Goal: Check status

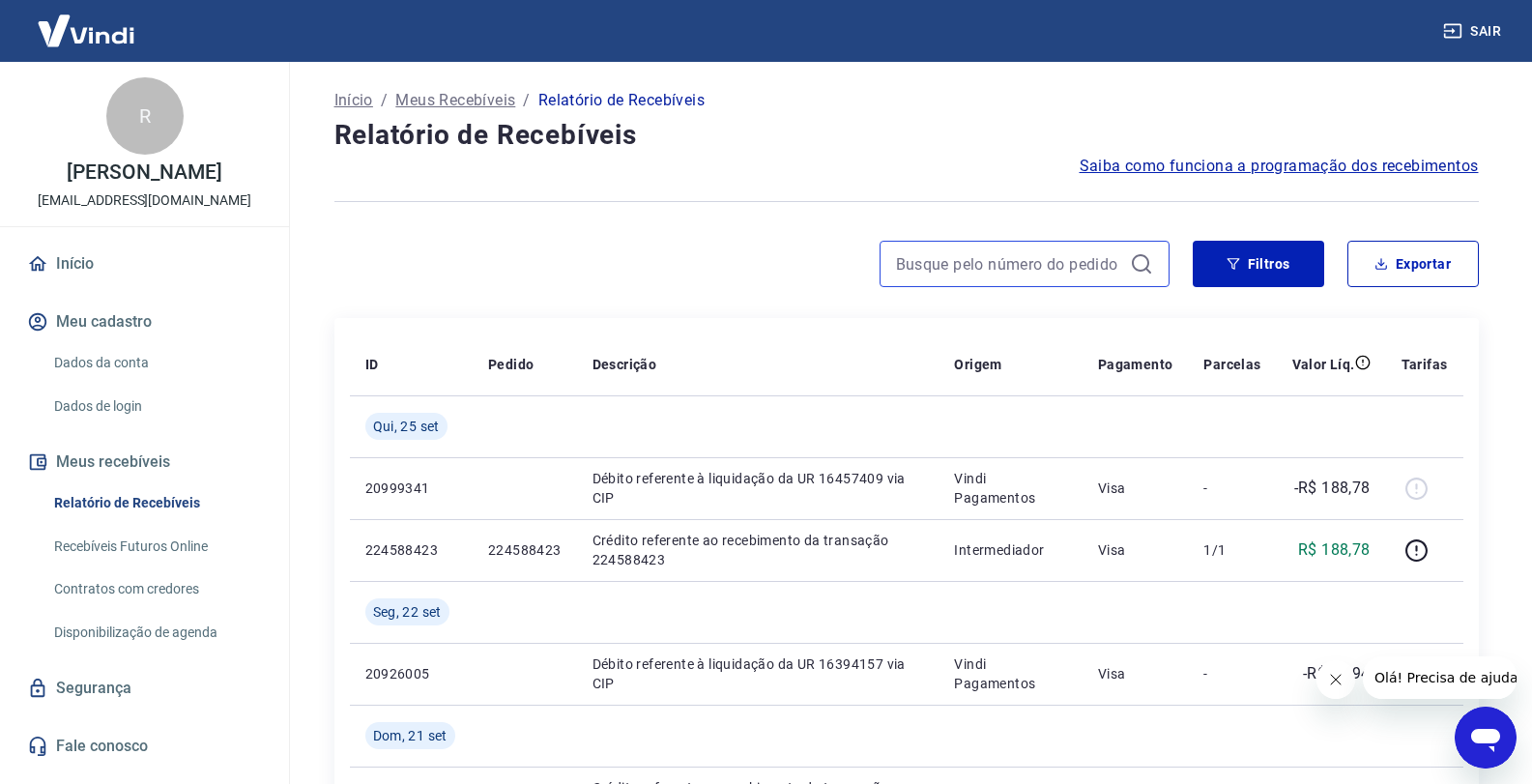
click at [756, 264] on input at bounding box center [1009, 263] width 226 height 29
paste input "223697819"
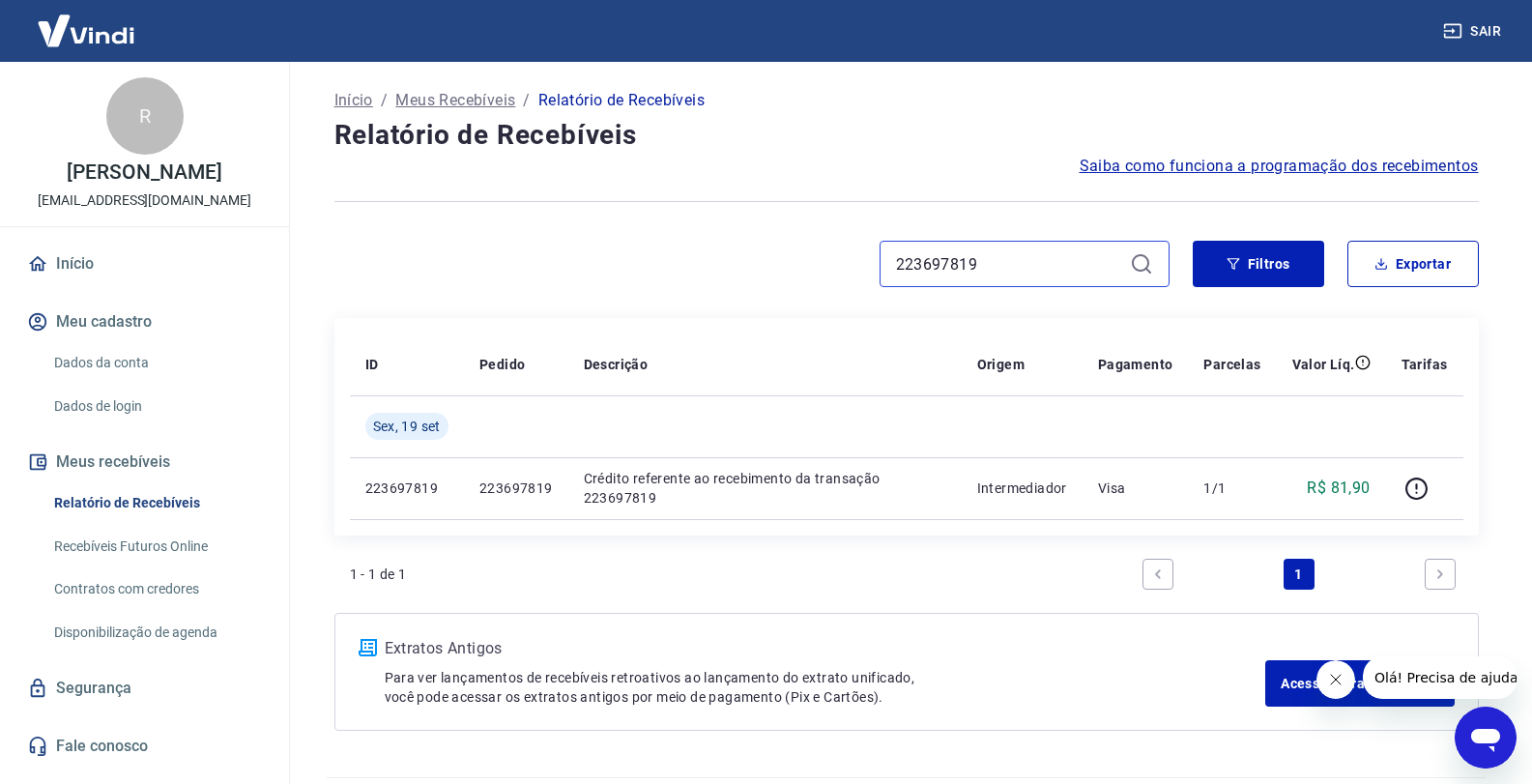
click at [756, 271] on input "223697819" at bounding box center [1009, 263] width 226 height 29
paste input "378950"
type input "223378950"
